Goal: Information Seeking & Learning: Check status

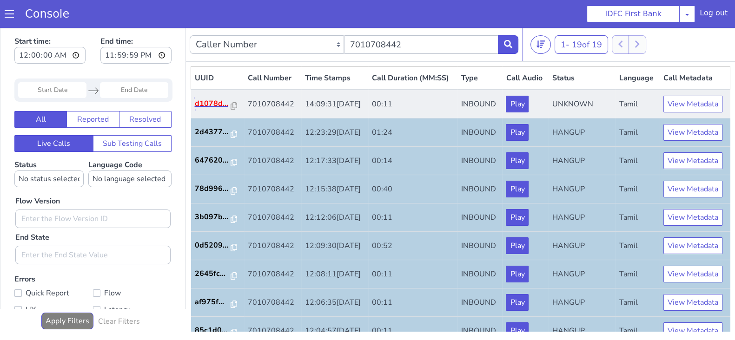
click at [213, 109] on p "d1078d..." at bounding box center [213, 103] width 36 height 11
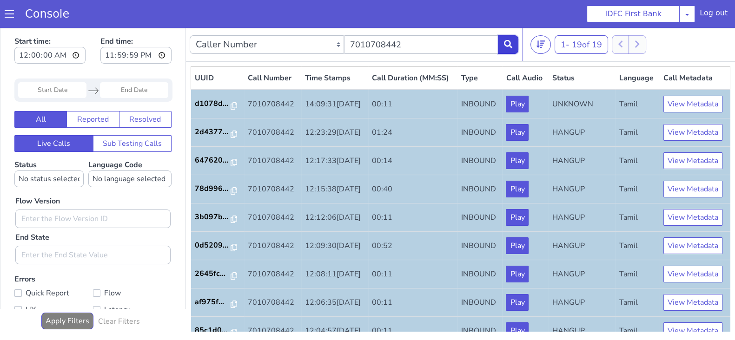
click at [511, 46] on icon at bounding box center [508, 44] width 8 height 8
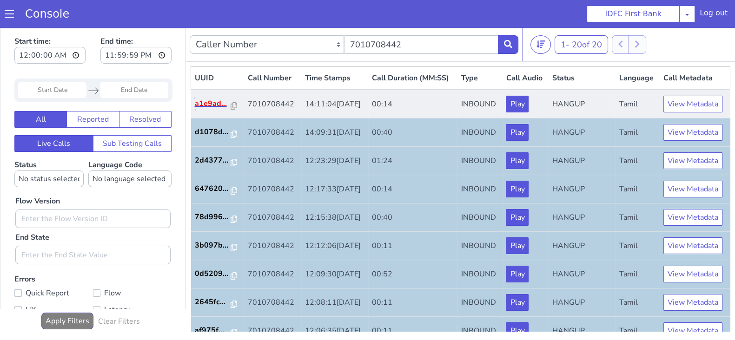
click at [212, 109] on p "a1e9ad..." at bounding box center [213, 103] width 36 height 11
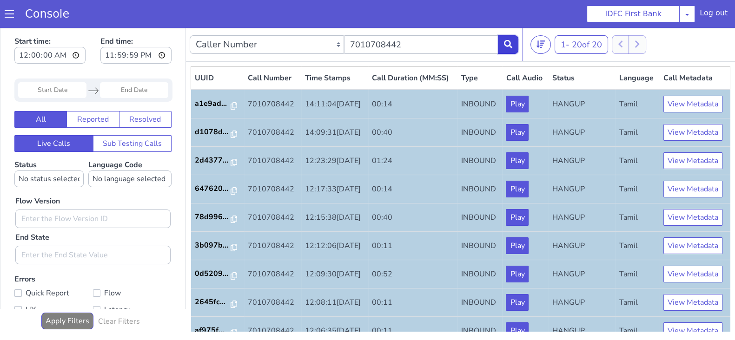
click at [504, 50] on button at bounding box center [508, 44] width 20 height 19
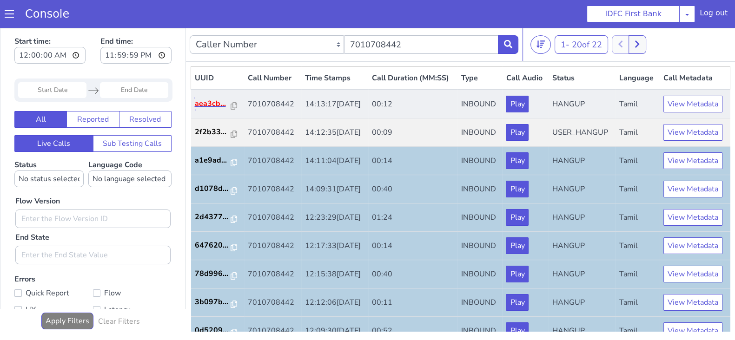
click at [209, 109] on p "aea3cb..." at bounding box center [213, 103] width 36 height 11
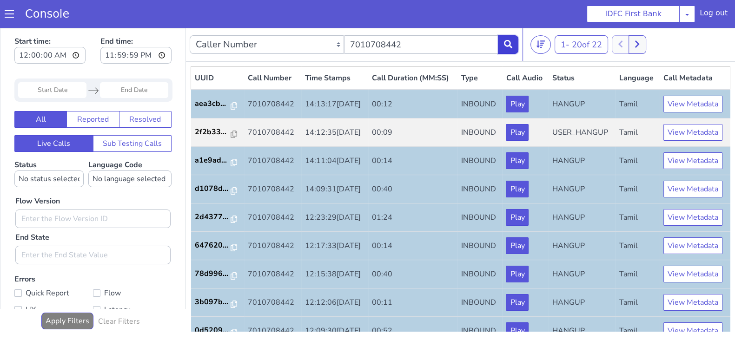
click at [517, 40] on button at bounding box center [508, 44] width 20 height 19
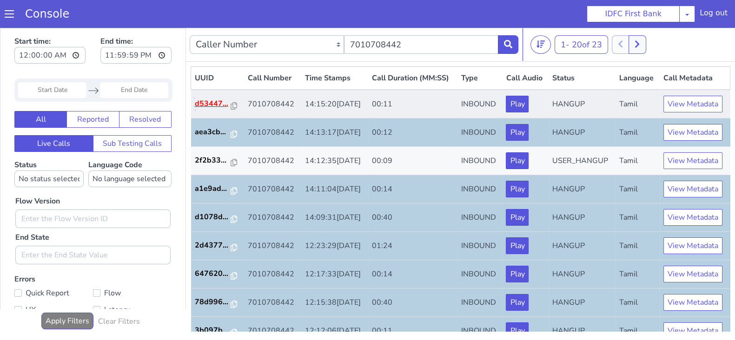
click at [216, 109] on p "d53447..." at bounding box center [213, 103] width 36 height 11
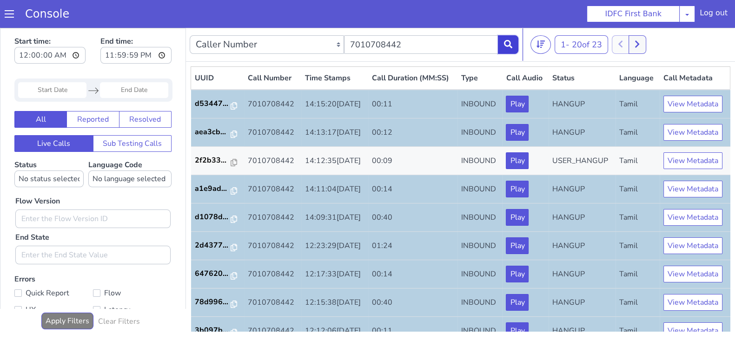
click at [512, 50] on button at bounding box center [508, 44] width 20 height 19
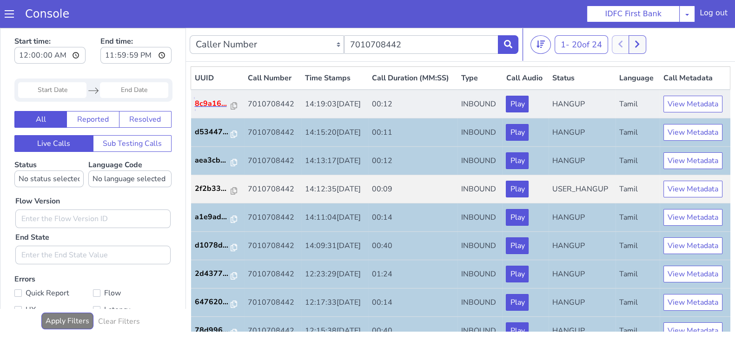
click at [207, 109] on p "8c9a16..." at bounding box center [213, 103] width 36 height 11
